Goal: Check status: Check status

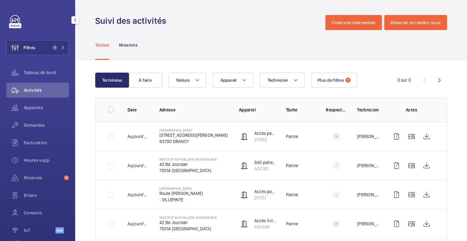
scroll to position [28, 0]
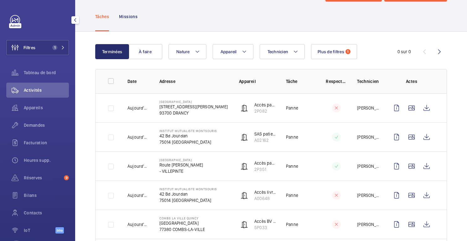
click at [34, 89] on font "Activités" at bounding box center [33, 90] width 18 height 5
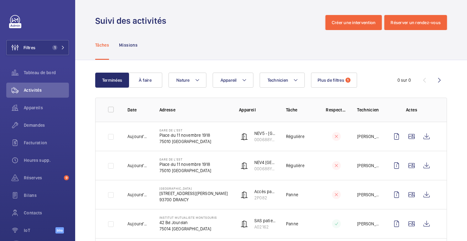
click at [380, 74] on div "Terminées À faire Technicien Appareil Nature Plus de filtres 1 0 sur 0" at bounding box center [270, 80] width 351 height 15
click at [413, 138] on wm-front-icon-button at bounding box center [411, 136] width 15 height 15
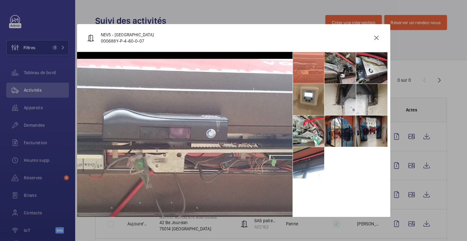
click at [332, 63] on li at bounding box center [339, 67] width 31 height 31
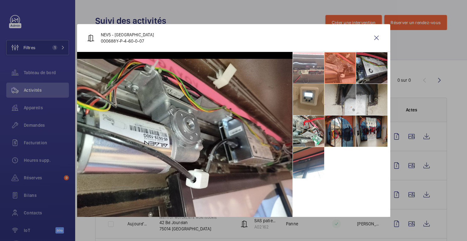
click at [365, 66] on li at bounding box center [371, 67] width 31 height 31
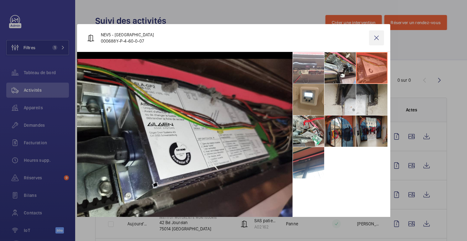
click at [373, 39] on wm-front-icon-button at bounding box center [376, 37] width 15 height 15
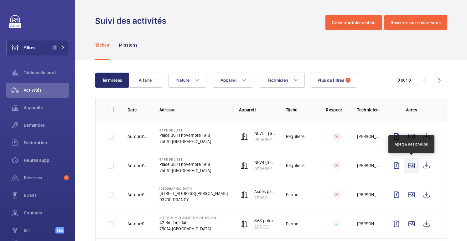
click at [410, 168] on wm-front-icon-button at bounding box center [411, 165] width 15 height 15
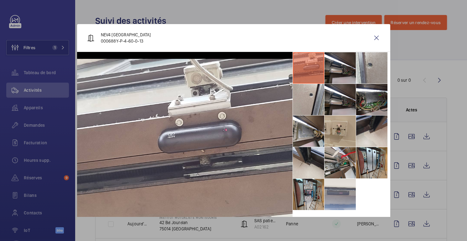
click at [341, 129] on li at bounding box center [339, 130] width 31 height 31
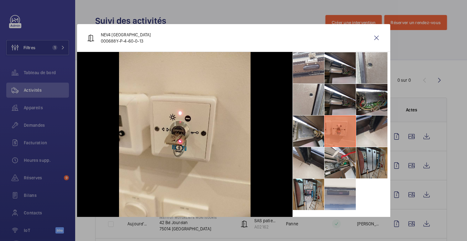
click at [368, 158] on li at bounding box center [371, 162] width 31 height 31
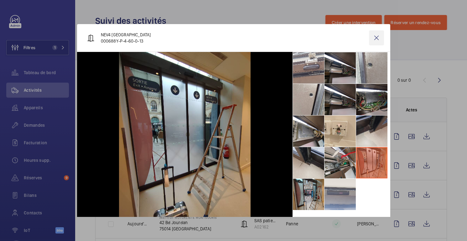
click at [372, 35] on wm-front-icon-button at bounding box center [376, 37] width 15 height 15
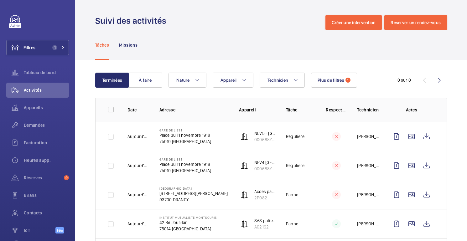
click at [241, 42] on div "Tâches Missions" at bounding box center [270, 45] width 351 height 30
